Goal: Information Seeking & Learning: Learn about a topic

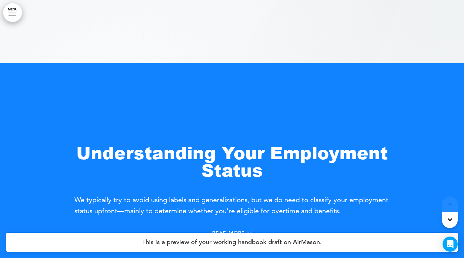
scroll to position [247, 0]
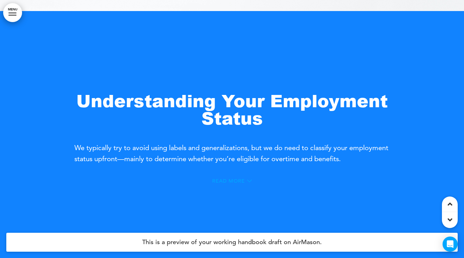
click at [248, 182] on icon at bounding box center [249, 180] width 5 height 5
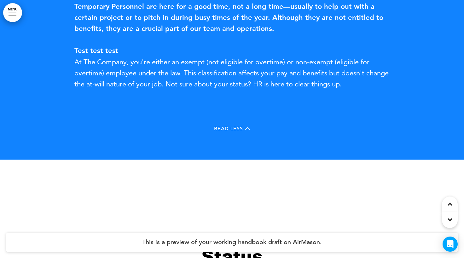
scroll to position [627, 0]
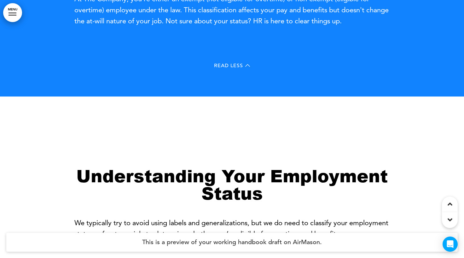
click at [245, 70] on div "Read Less" at bounding box center [231, 66] width 315 height 13
click at [249, 65] on icon at bounding box center [247, 65] width 5 height 3
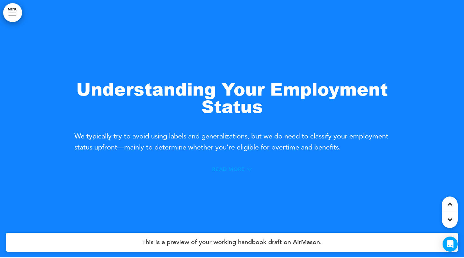
scroll to position [258, 0]
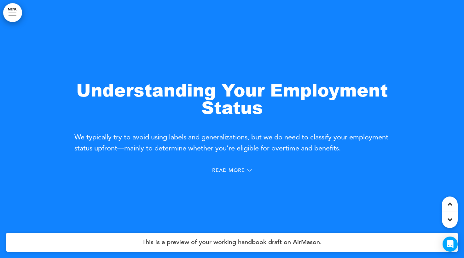
drag, startPoint x: 72, startPoint y: 137, endPoint x: 393, endPoint y: 146, distance: 321.8
click at [393, 146] on div at bounding box center [232, 129] width 464 height 258
drag, startPoint x: 389, startPoint y: 147, endPoint x: 76, endPoint y: 138, distance: 313.0
click at [76, 137] on p "We typically try to avoid using labels and generalizations, but we do need to c…" at bounding box center [231, 143] width 315 height 22
click at [246, 170] on div "Read More" at bounding box center [232, 170] width 40 height 5
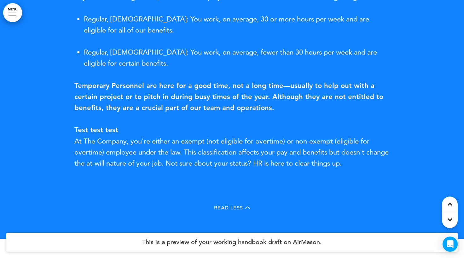
scroll to position [485, 0]
click at [247, 208] on icon at bounding box center [247, 207] width 5 height 5
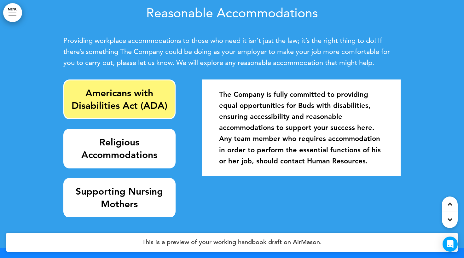
scroll to position [789, 0]
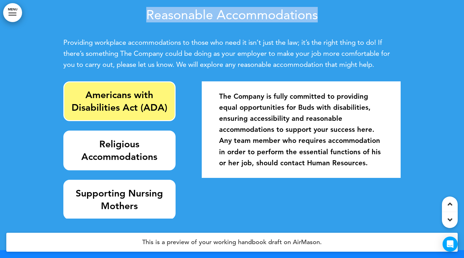
drag, startPoint x: 147, startPoint y: 20, endPoint x: 342, endPoint y: 9, distance: 195.5
click at [342, 9] on h2 "Reasonable Accommodations" at bounding box center [231, 14] width 337 height 13
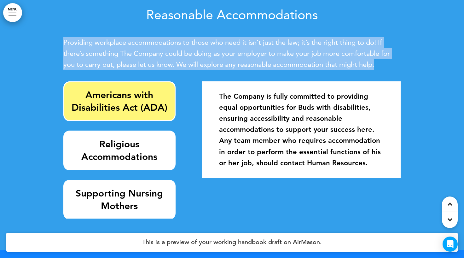
drag, startPoint x: 64, startPoint y: 41, endPoint x: 392, endPoint y: 61, distance: 328.9
click at [392, 61] on p "Providing workplace accommodations to those who need it isn’t just the law; it’…" at bounding box center [231, 53] width 337 height 33
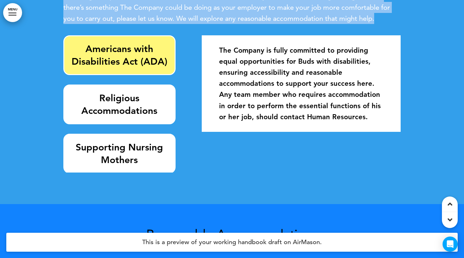
scroll to position [832, 0]
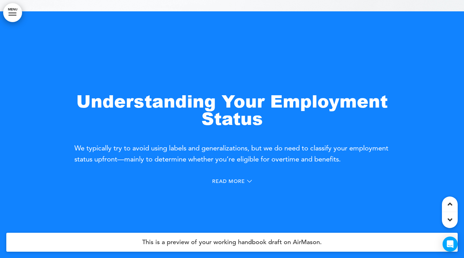
scroll to position [299, 0]
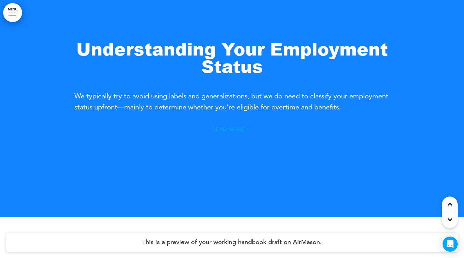
click at [243, 129] on span "Read More" at bounding box center [228, 129] width 33 height 5
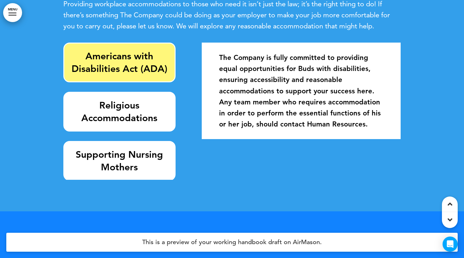
scroll to position [1005, 0]
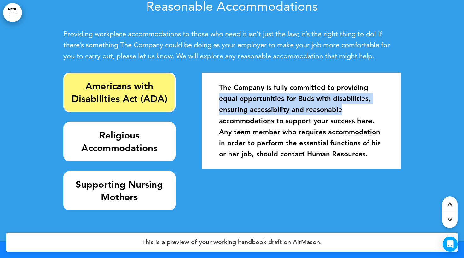
drag, startPoint x: 218, startPoint y: 98, endPoint x: 350, endPoint y: 107, distance: 132.7
click at [350, 107] on div "The Company is fully committed to providing equal opportunities for Buds with d…" at bounding box center [302, 121] width 190 height 90
click at [9, 11] on link "MENU" at bounding box center [12, 12] width 19 height 19
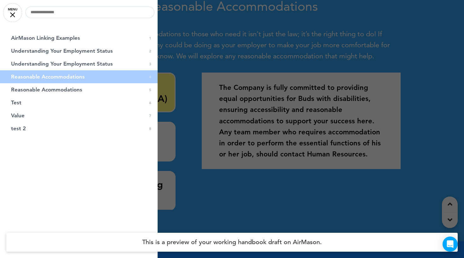
click at [225, 55] on div at bounding box center [232, 129] width 464 height 258
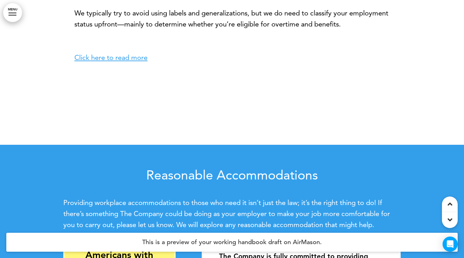
scroll to position [779, 0]
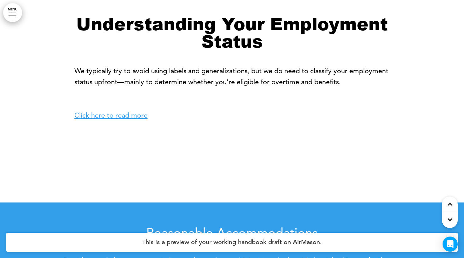
click at [126, 116] on link "Click here to read more" at bounding box center [110, 115] width 73 height 9
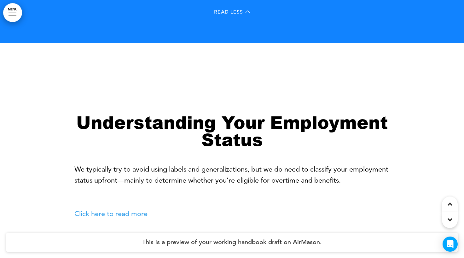
scroll to position [734, 0]
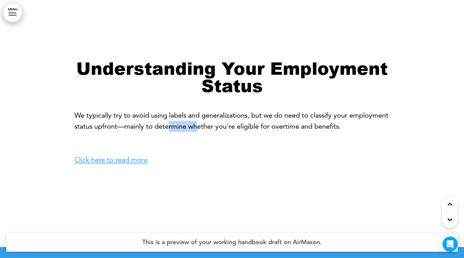
drag, startPoint x: 212, startPoint y: 124, endPoint x: 239, endPoint y: 127, distance: 27.9
click at [239, 127] on p "We typically try to avoid using labels and generalizations, but we do need to c…" at bounding box center [231, 138] width 315 height 56
click at [204, 141] on p "We typically try to avoid using labels and generalizations, but we do need to c…" at bounding box center [231, 138] width 315 height 56
drag, startPoint x: 151, startPoint y: 161, endPoint x: 57, endPoint y: 162, distance: 94.0
click at [57, 162] on div "Understanding Your Employment Status We typically try to avoid using labels and…" at bounding box center [232, 118] width 464 height 258
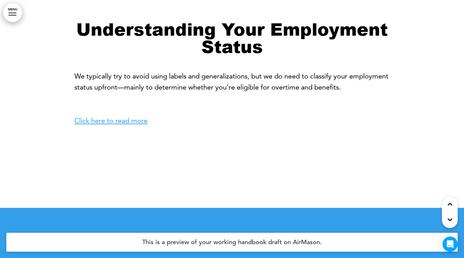
scroll to position [745, 0]
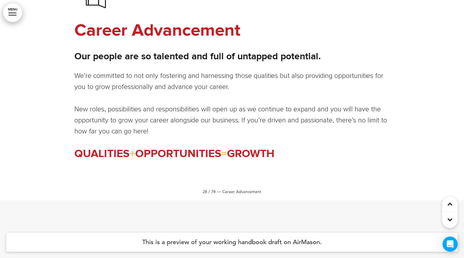
scroll to position [11239, 0]
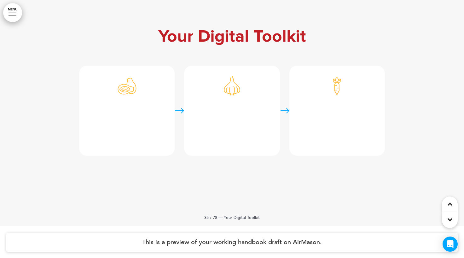
click at [320, 130] on link "﻿Free, annual Netflix Premium subscription" at bounding box center [337, 123] width 70 height 30
click at [317, 138] on link "﻿Free, annual Netflix Premium subscription" at bounding box center [337, 123] width 70 height 30
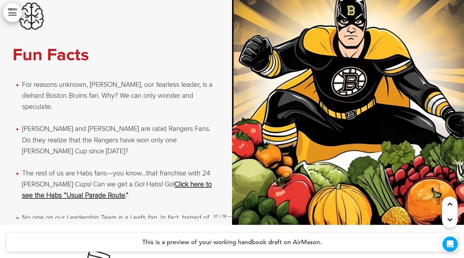
scroll to position [11758, 0]
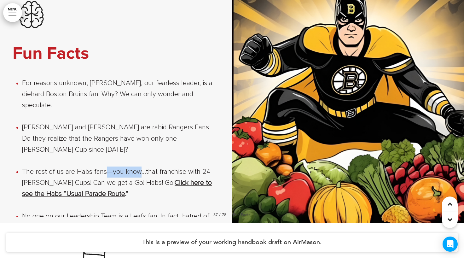
drag, startPoint x: 106, startPoint y: 168, endPoint x: 139, endPoint y: 169, distance: 33.5
click at [139, 169] on span "The rest of us are Habs fans—you know…that franchise with 24 [PERSON_NAME] Cups…" at bounding box center [117, 182] width 190 height 29
click at [132, 178] on span "The rest of us are Habs fans—you know…that franchise with 24 [PERSON_NAME] Cups…" at bounding box center [117, 182] width 190 height 29
click at [160, 180] on link "Click here to see the Habs “Usual Parade Route" at bounding box center [117, 188] width 190 height 18
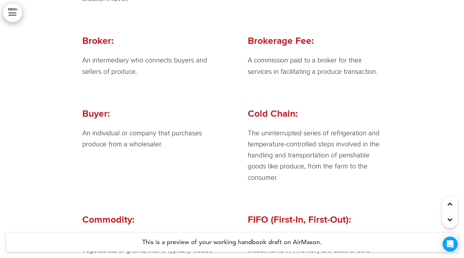
scroll to position [12122, 0]
